Goal: Information Seeking & Learning: Learn about a topic

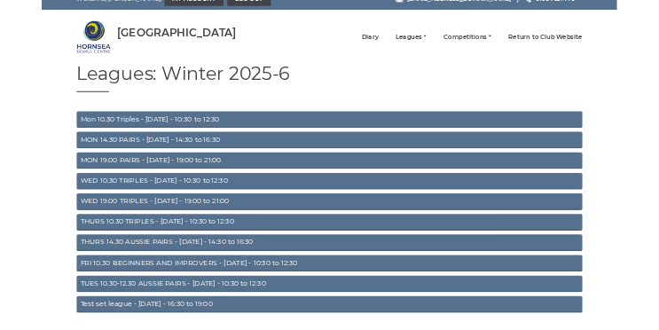
scroll to position [33, 0]
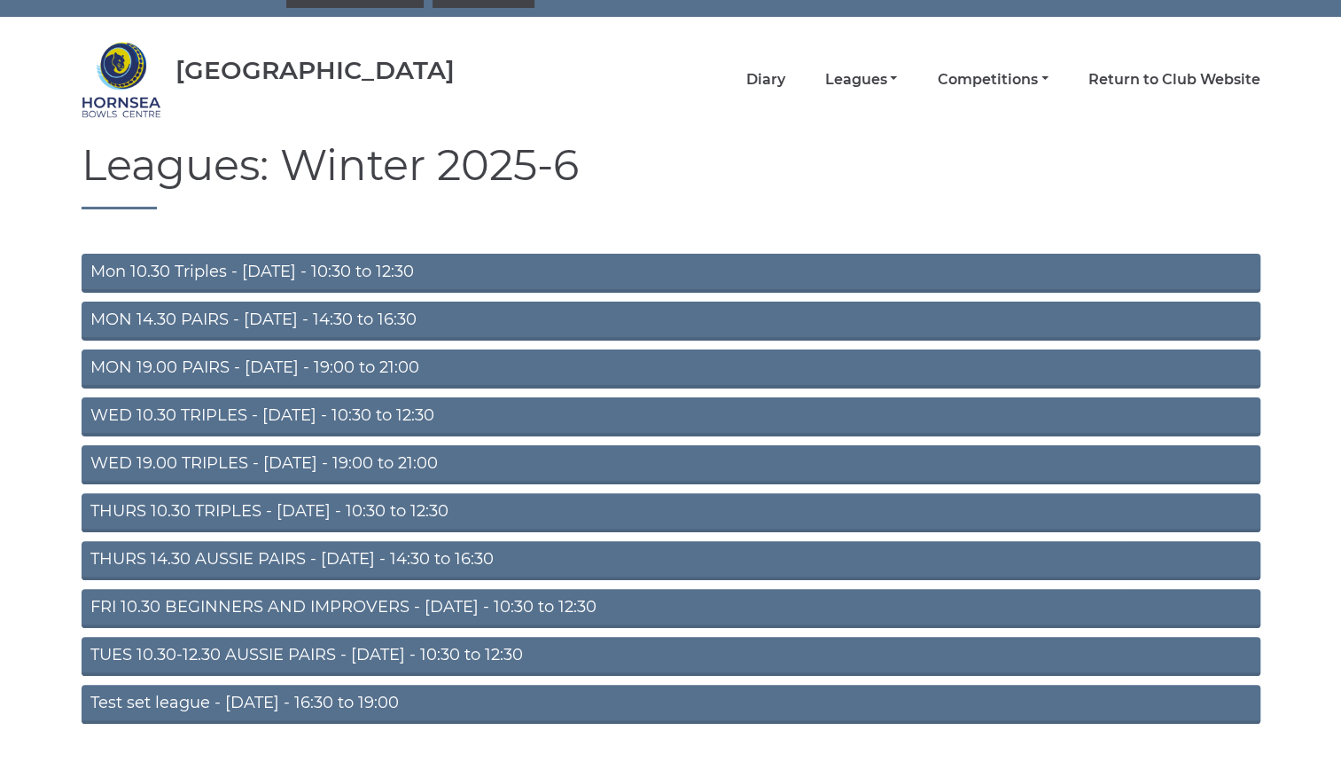
click at [1051, 216] on div "Leagues: Winter 2025-6 Mon 10.30 Triples - Monday - 10:30 to 12:30 MON 14.30 PA…" at bounding box center [671, 437] width 1206 height 590
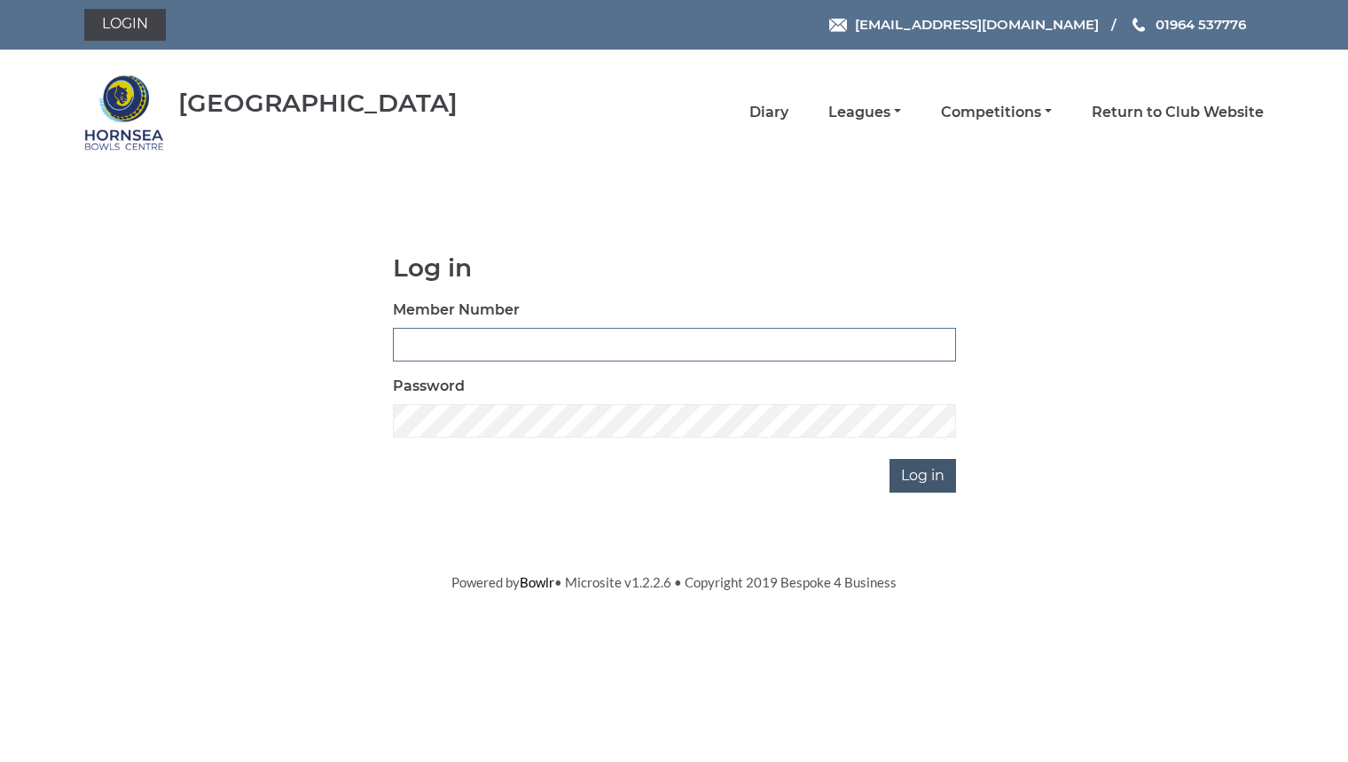
type input "0762"
click at [924, 464] on input "Log in" at bounding box center [922, 476] width 66 height 34
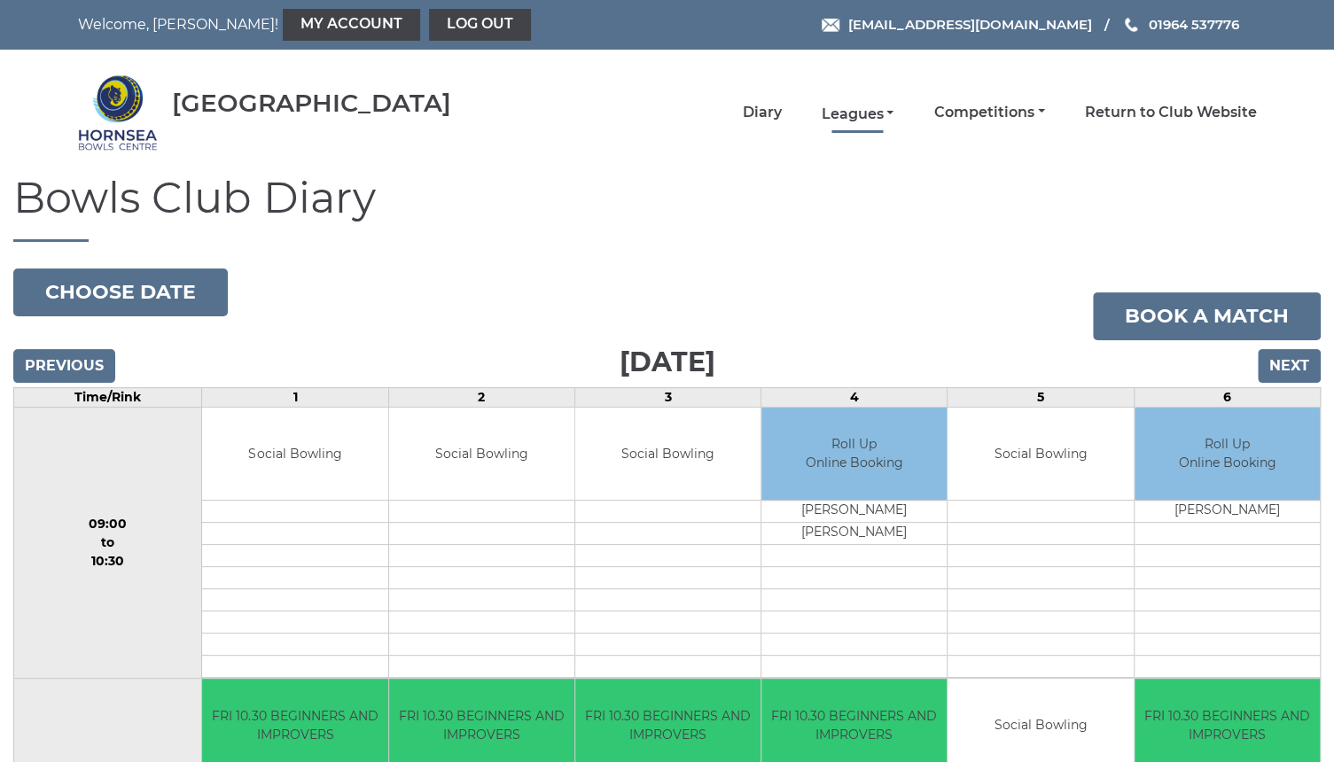
click at [864, 105] on link "Leagues" at bounding box center [857, 115] width 73 height 20
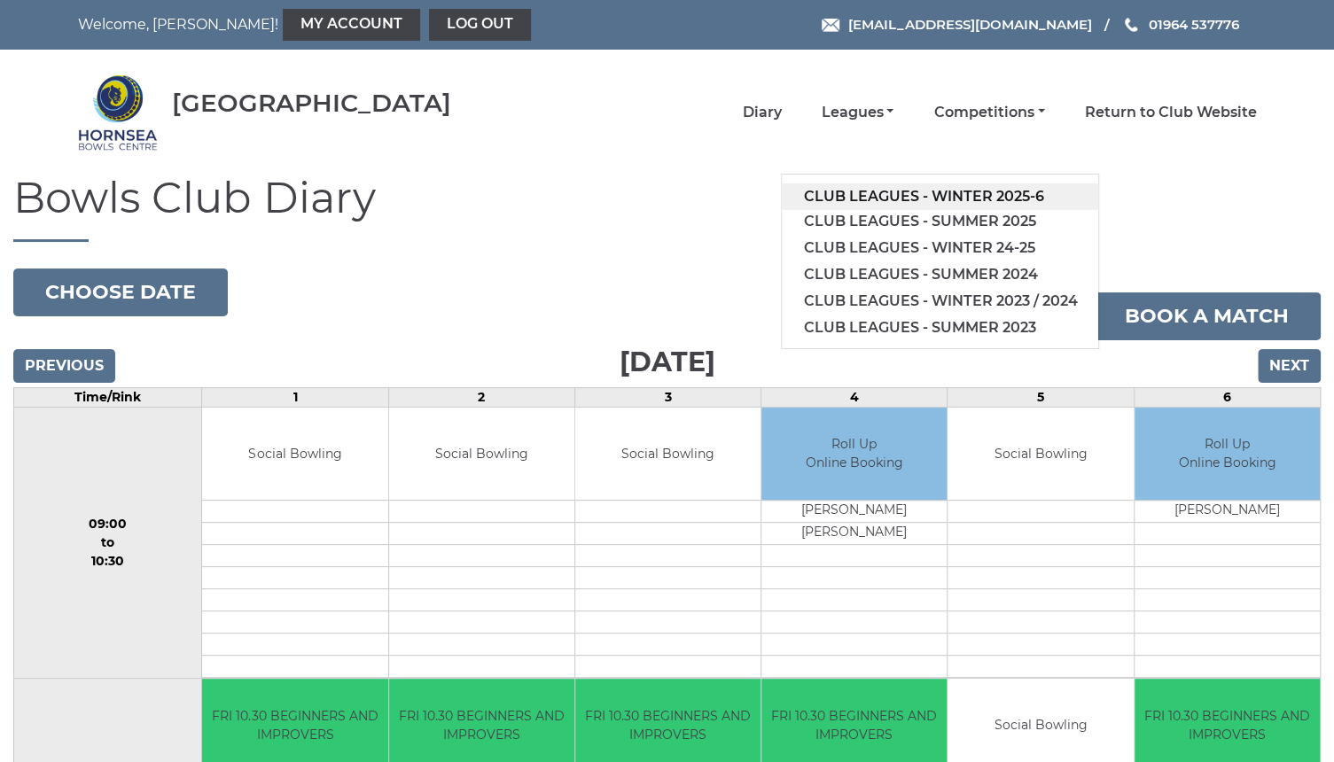
click at [901, 191] on link "Club leagues - Winter 2025-6" at bounding box center [940, 197] width 317 height 27
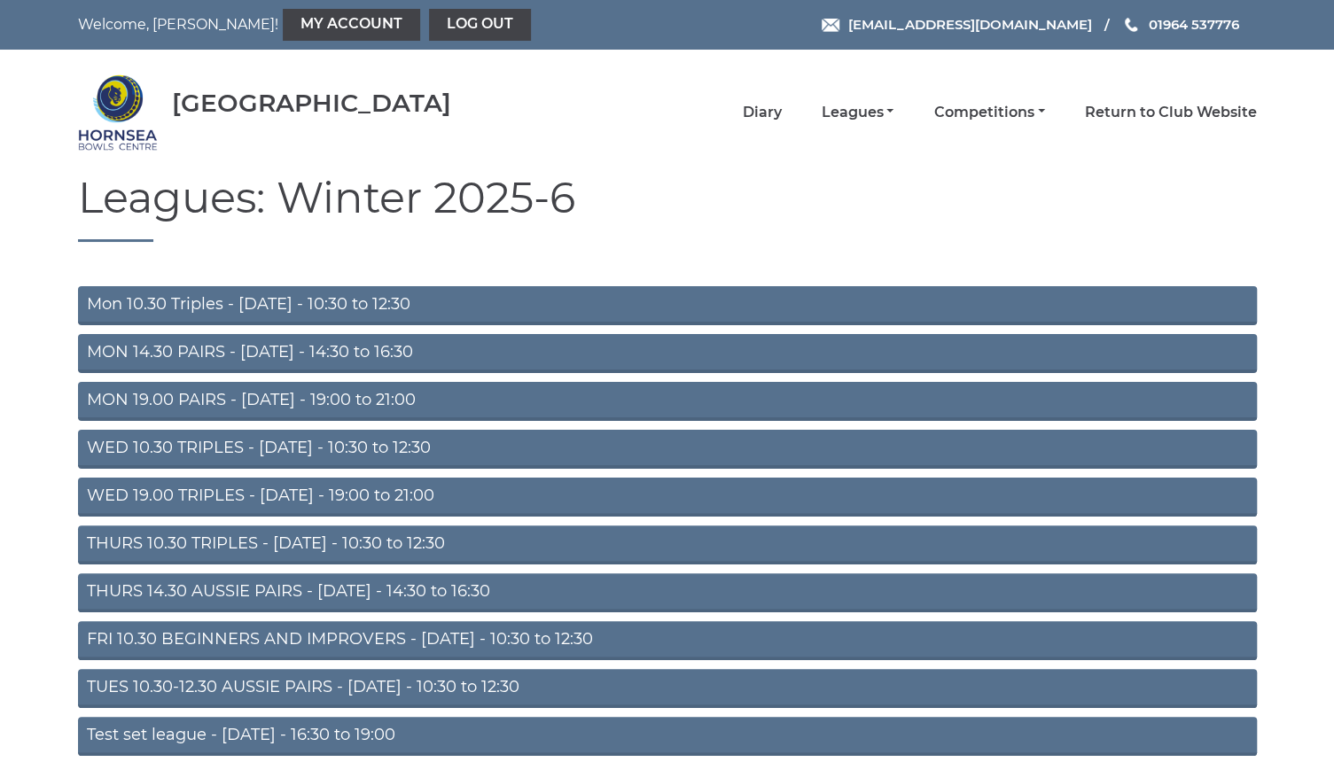
click at [340, 535] on link "THURS 10.30 TRIPLES - Thursday - 10:30 to 12:30" at bounding box center [667, 545] width 1179 height 39
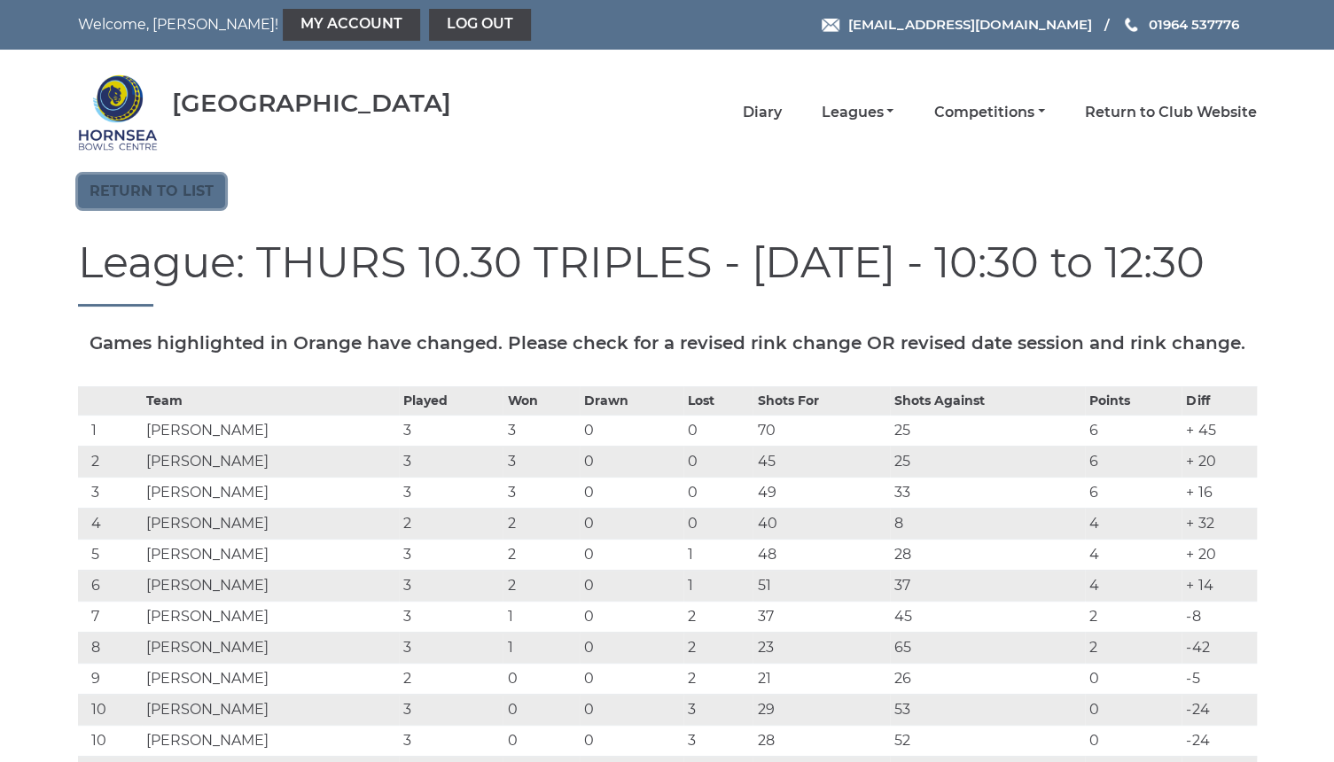
click at [186, 182] on link "Return to list" at bounding box center [151, 192] width 147 height 34
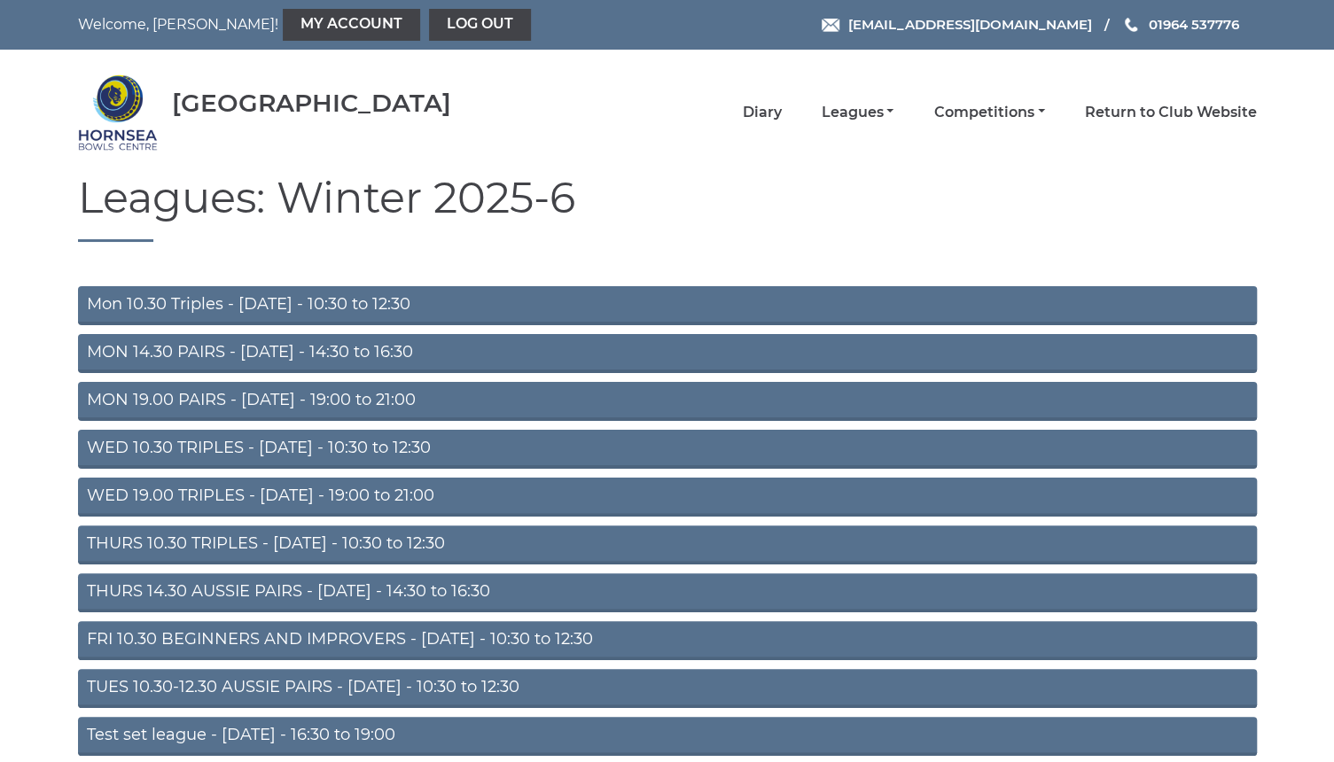
click at [349, 584] on link "THURS 14.30 AUSSIE PAIRS - Thursday - 14:30 to 16:30" at bounding box center [667, 593] width 1179 height 39
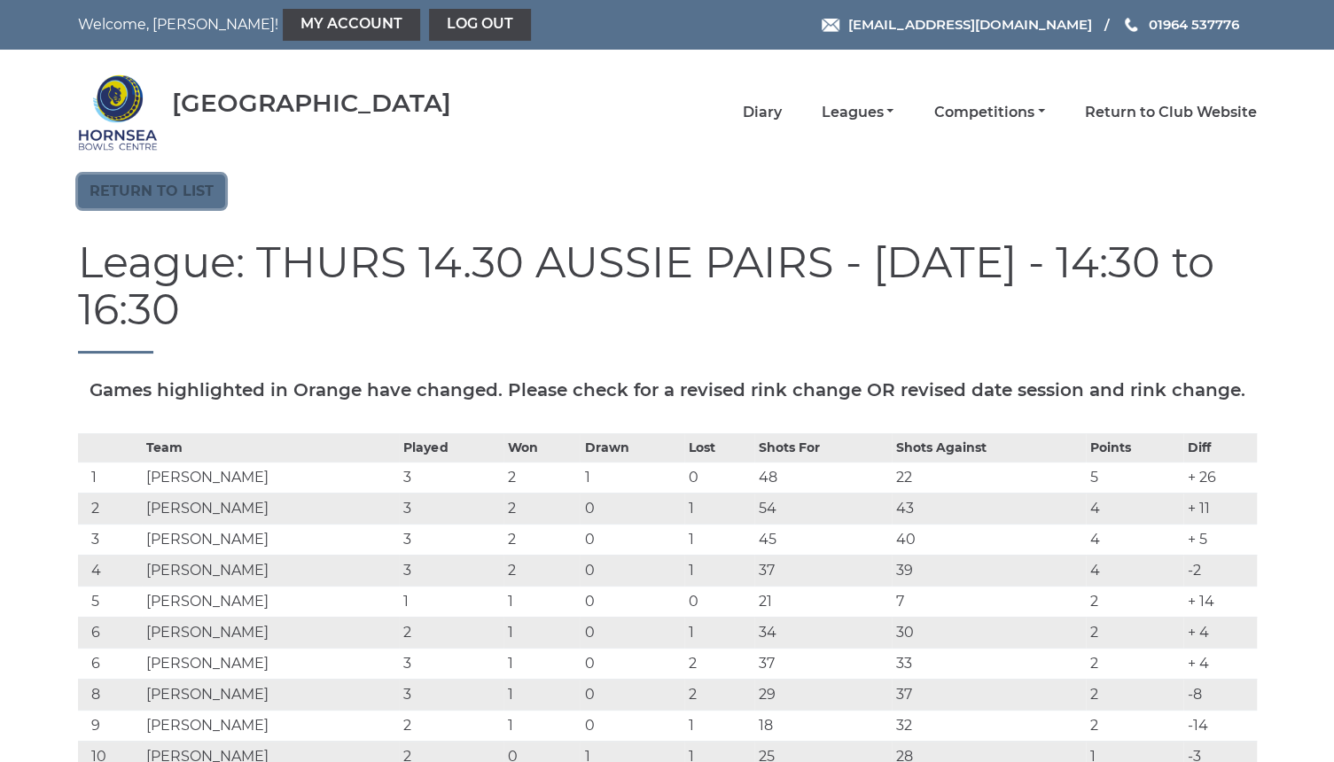
click at [179, 192] on link "Return to list" at bounding box center [151, 192] width 147 height 34
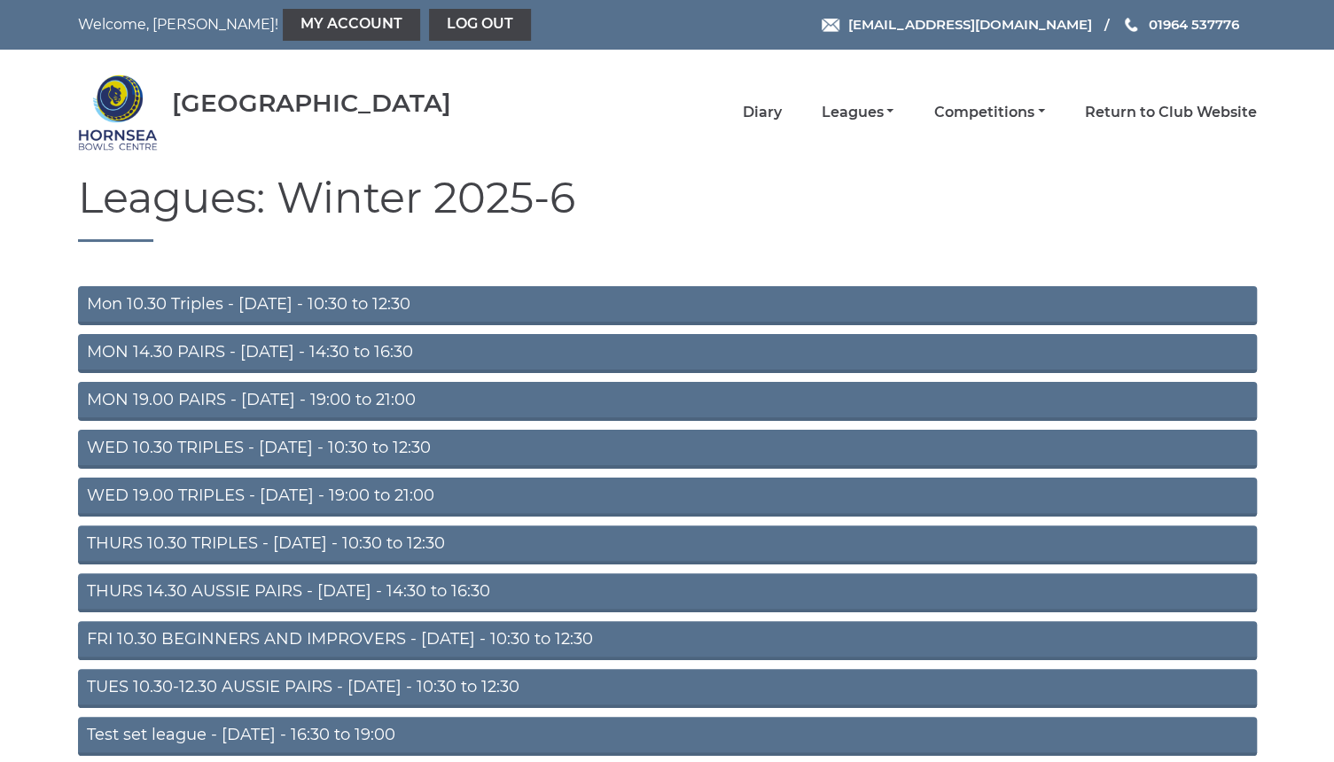
click at [411, 301] on link "Mon 10.30 Triples - Monday - 10:30 to 12:30" at bounding box center [667, 305] width 1179 height 39
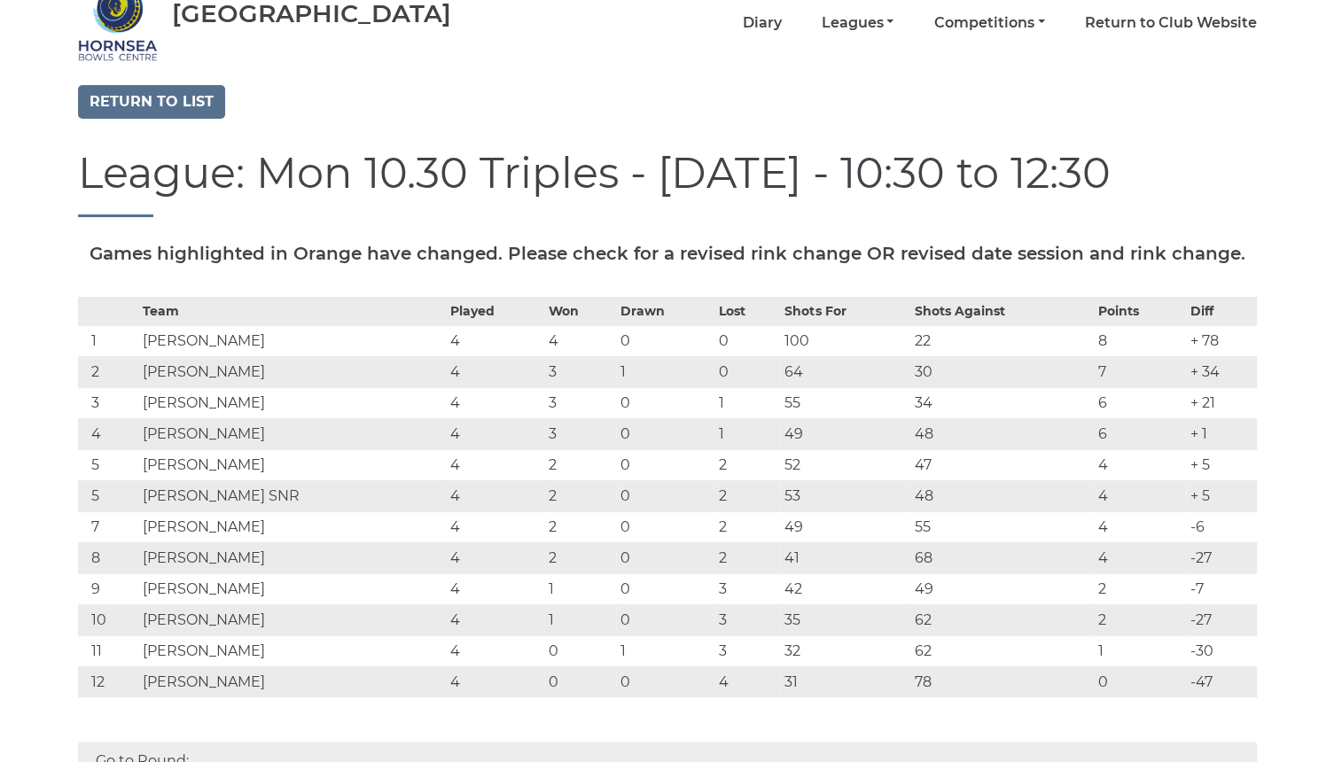
scroll to position [90, 0]
